Goal: Information Seeking & Learning: Learn about a topic

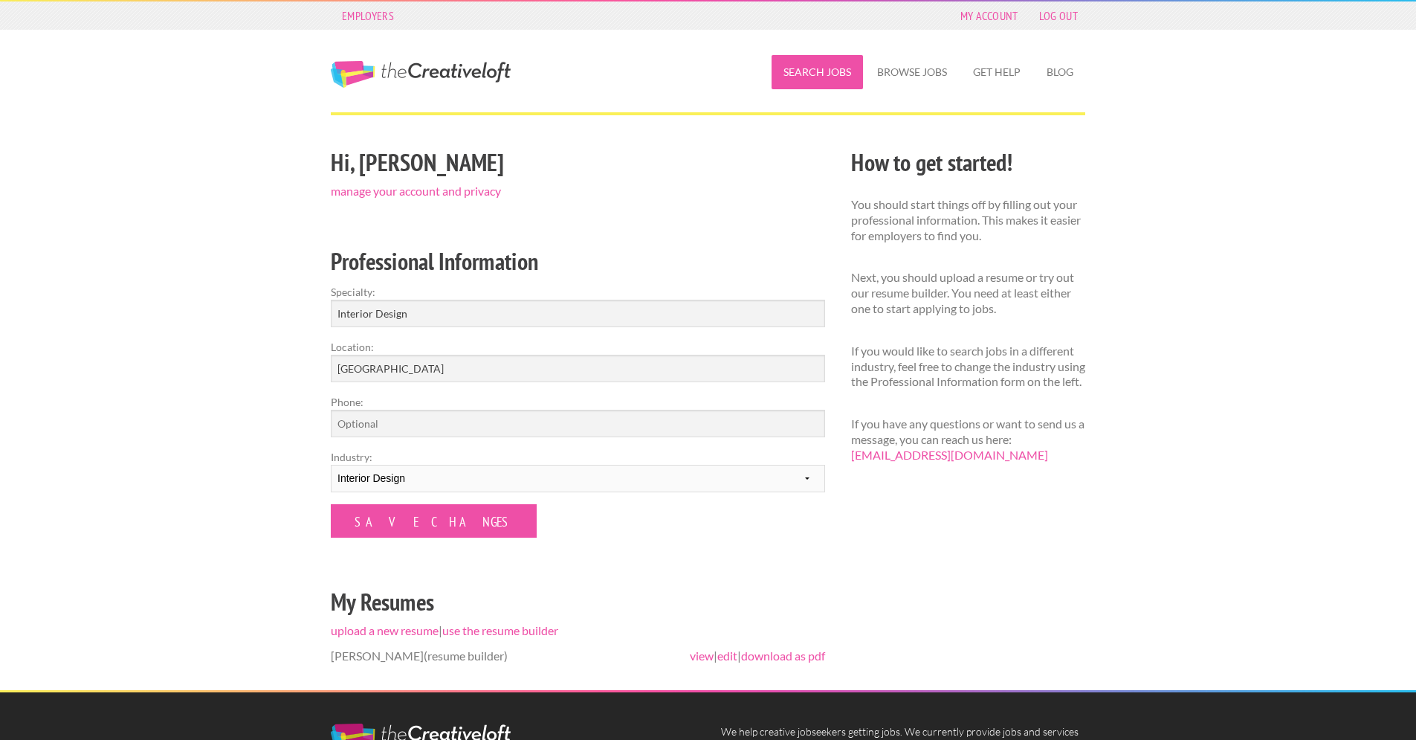
click at [826, 68] on link "Search Jobs" at bounding box center [817, 72] width 91 height 34
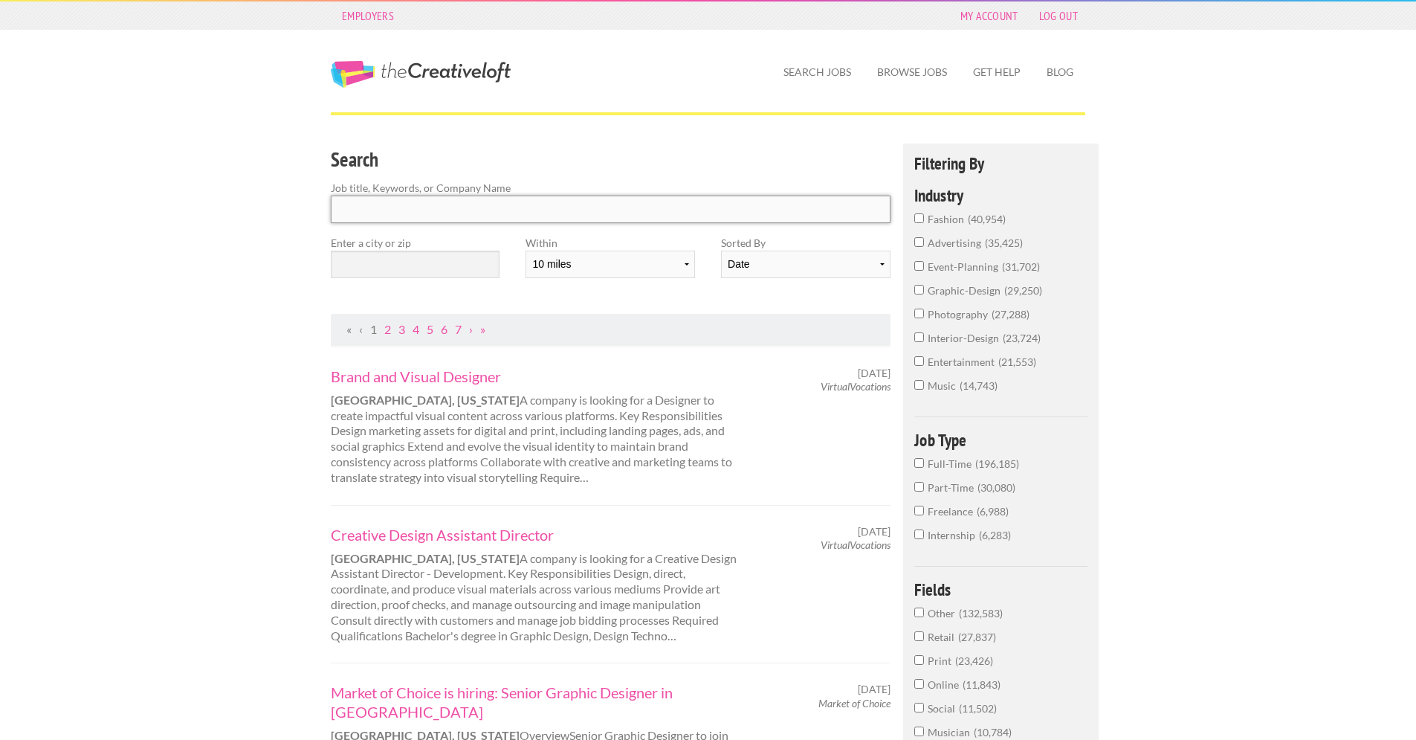
click at [695, 204] on input "Search" at bounding box center [611, 210] width 560 height 28
click at [919, 337] on input "interior-design 23,724" at bounding box center [919, 337] width 10 height 10
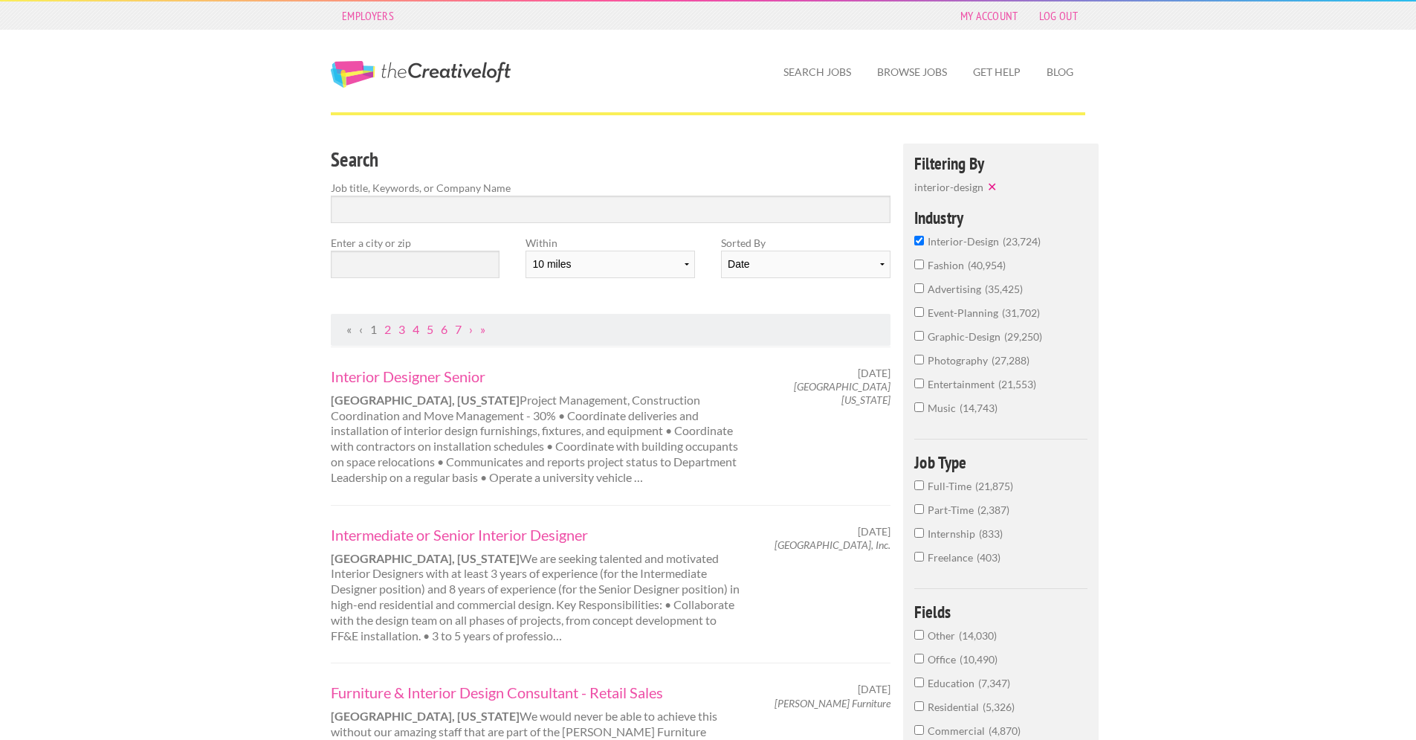
click at [921, 511] on input "Part-Time 2,387" at bounding box center [919, 509] width 10 height 10
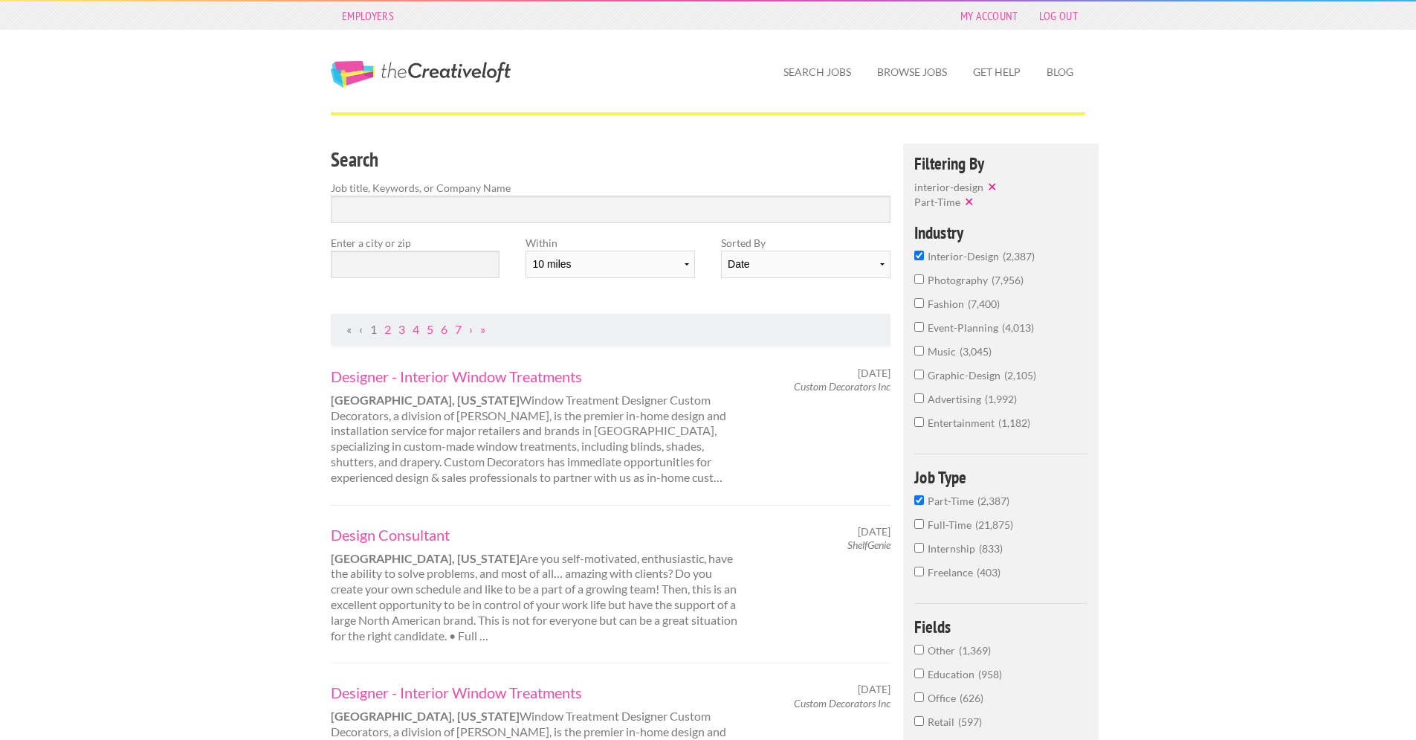
click at [920, 572] on input "Freelance 403" at bounding box center [919, 572] width 10 height 10
drag, startPoint x: 1427, startPoint y: 209, endPoint x: 1395, endPoint y: 162, distance: 56.7
click at [1394, 203] on html "Employers My Account Log Out The Creative Loft Search Jobs Browse Jobs Get Help…" at bounding box center [708, 370] width 1416 height 740
click at [921, 536] on input "Freelance 403" at bounding box center [919, 539] width 10 height 10
click at [922, 500] on input "Part-Time 2,387" at bounding box center [919, 500] width 10 height 10
